Goal: Transaction & Acquisition: Purchase product/service

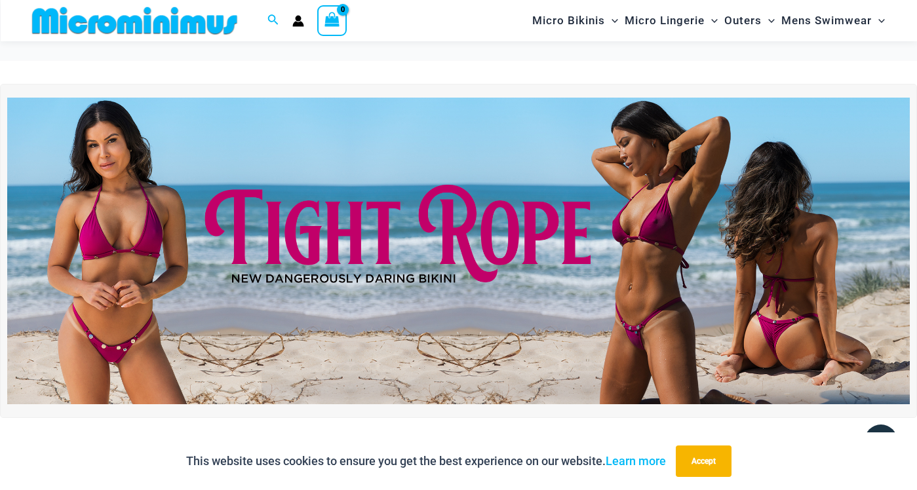
scroll to position [3883, 0]
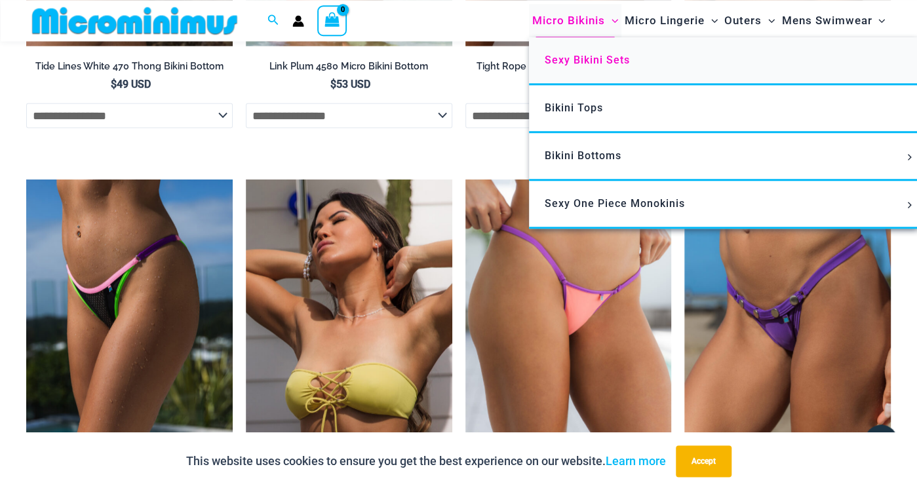
click at [610, 58] on span "Sexy Bikini Sets" at bounding box center [587, 60] width 85 height 12
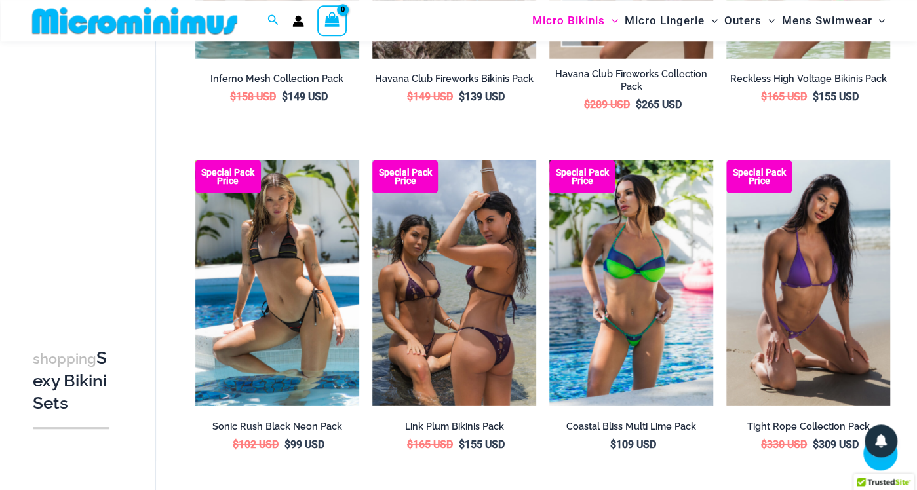
scroll to position [2077, 0]
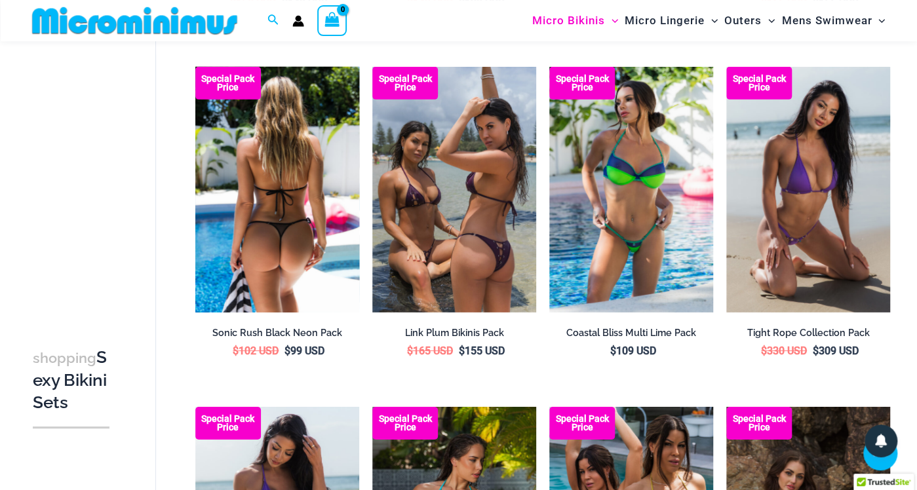
click at [210, 83] on b "Special Pack Price" at bounding box center [228, 83] width 66 height 17
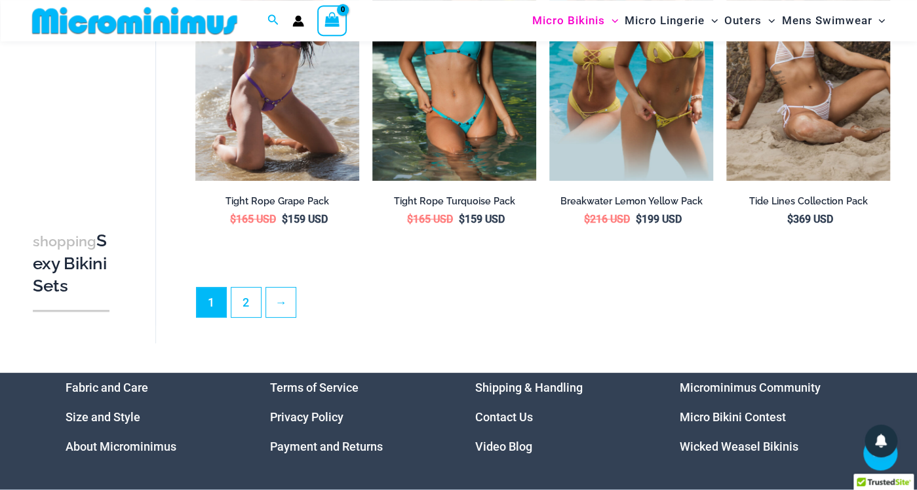
scroll to position [2626, 0]
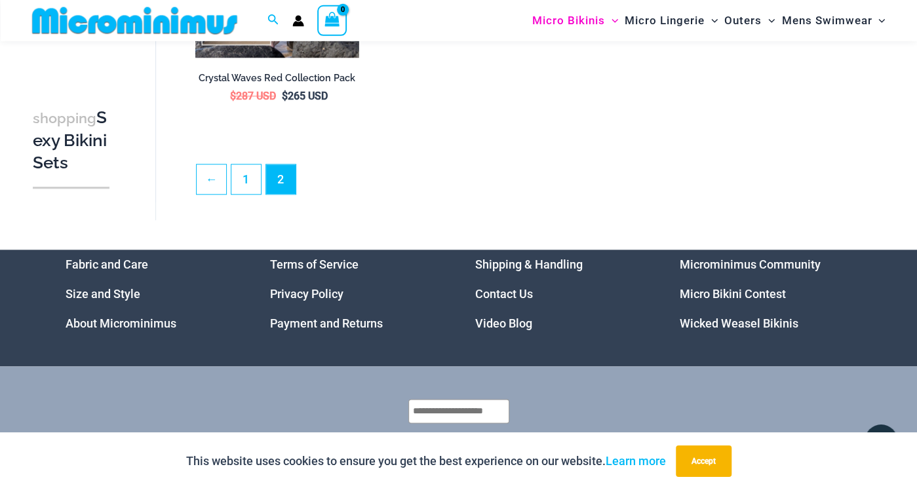
scroll to position [728, 0]
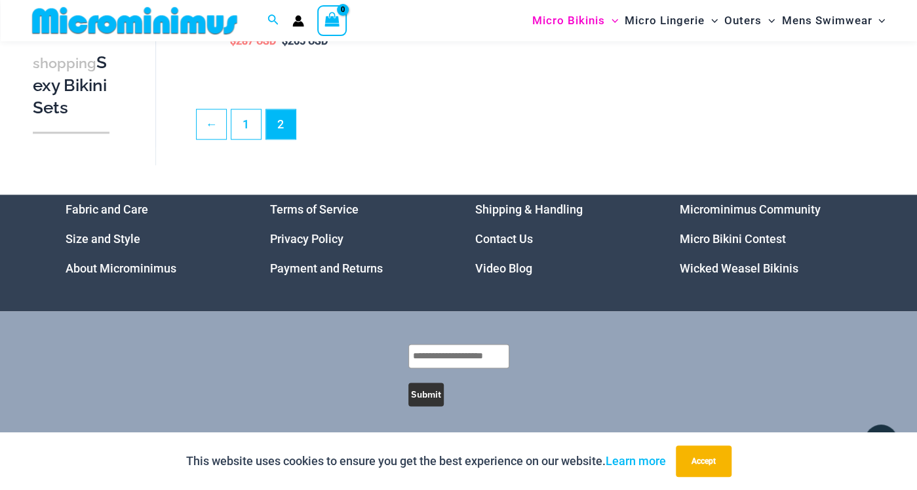
click at [486, 275] on li "Video Blog" at bounding box center [561, 269] width 172 height 30
click at [515, 268] on link "Video Blog" at bounding box center [503, 269] width 57 height 14
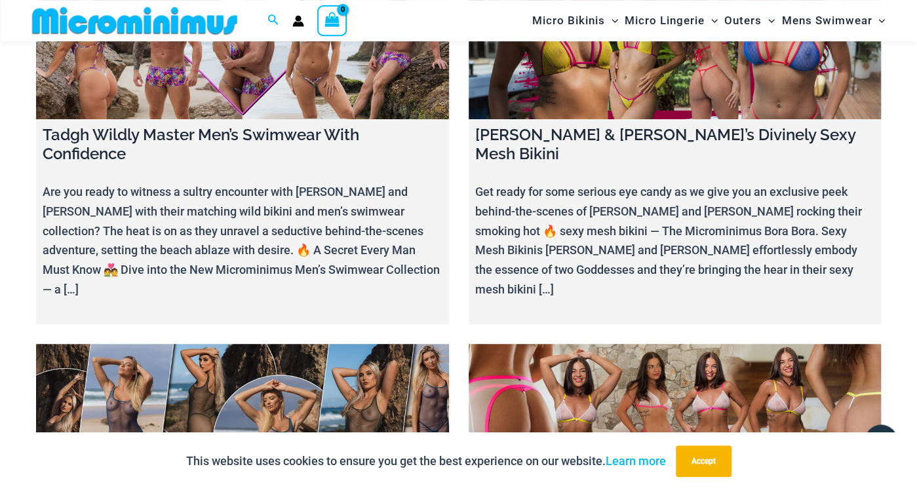
scroll to position [5481, 0]
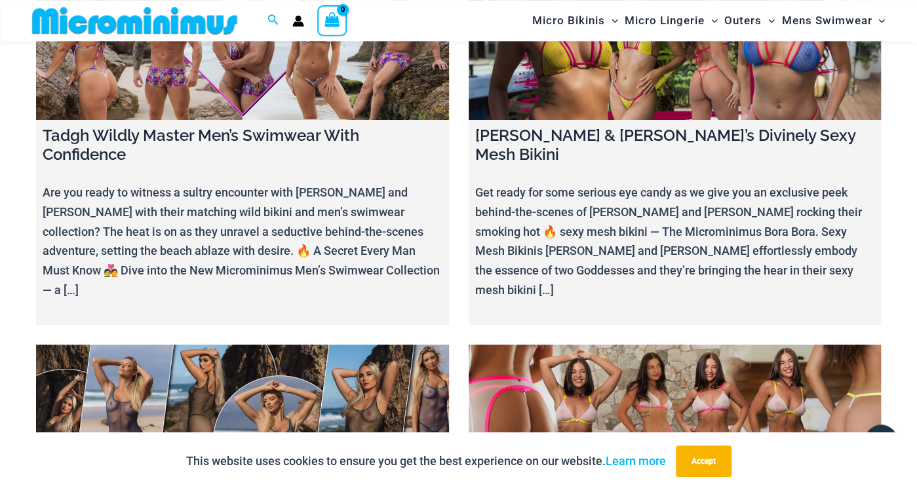
click at [391, 345] on link at bounding box center [242, 417] width 413 height 145
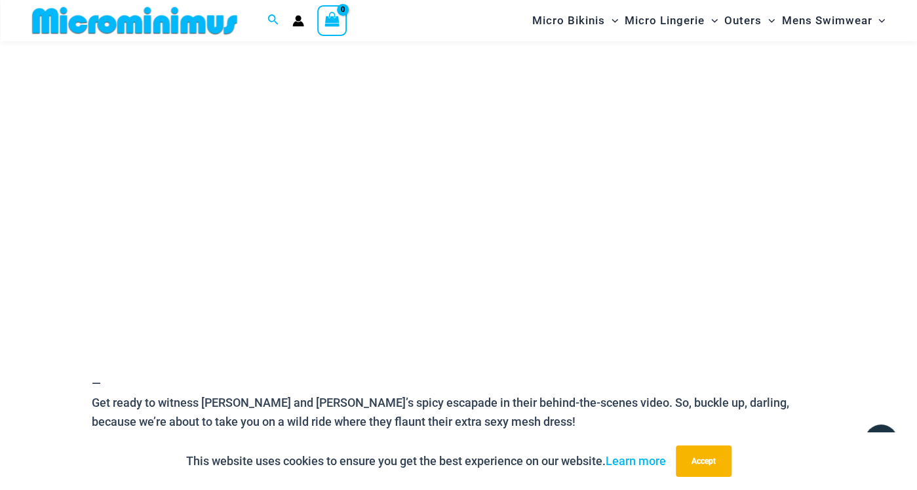
scroll to position [223, 0]
click at [721, 460] on button "Accept" at bounding box center [704, 461] width 56 height 31
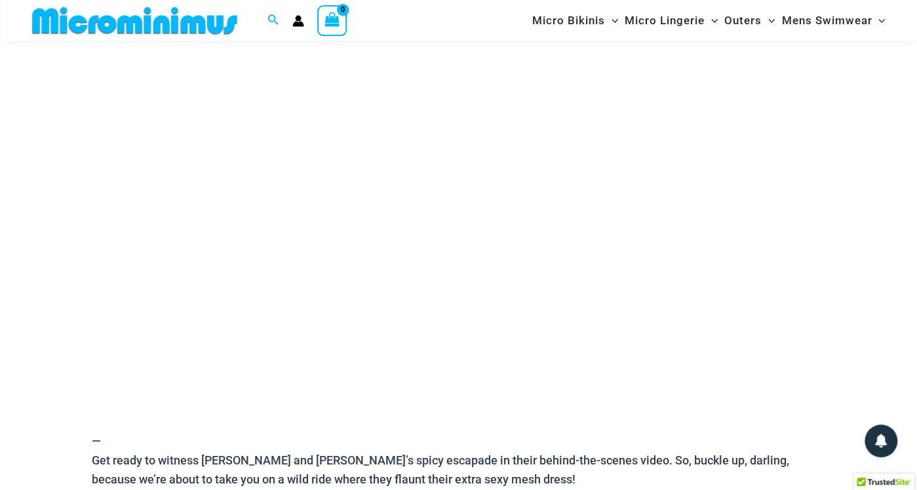
scroll to position [166, 0]
